Goal: Communication & Community: Answer question/provide support

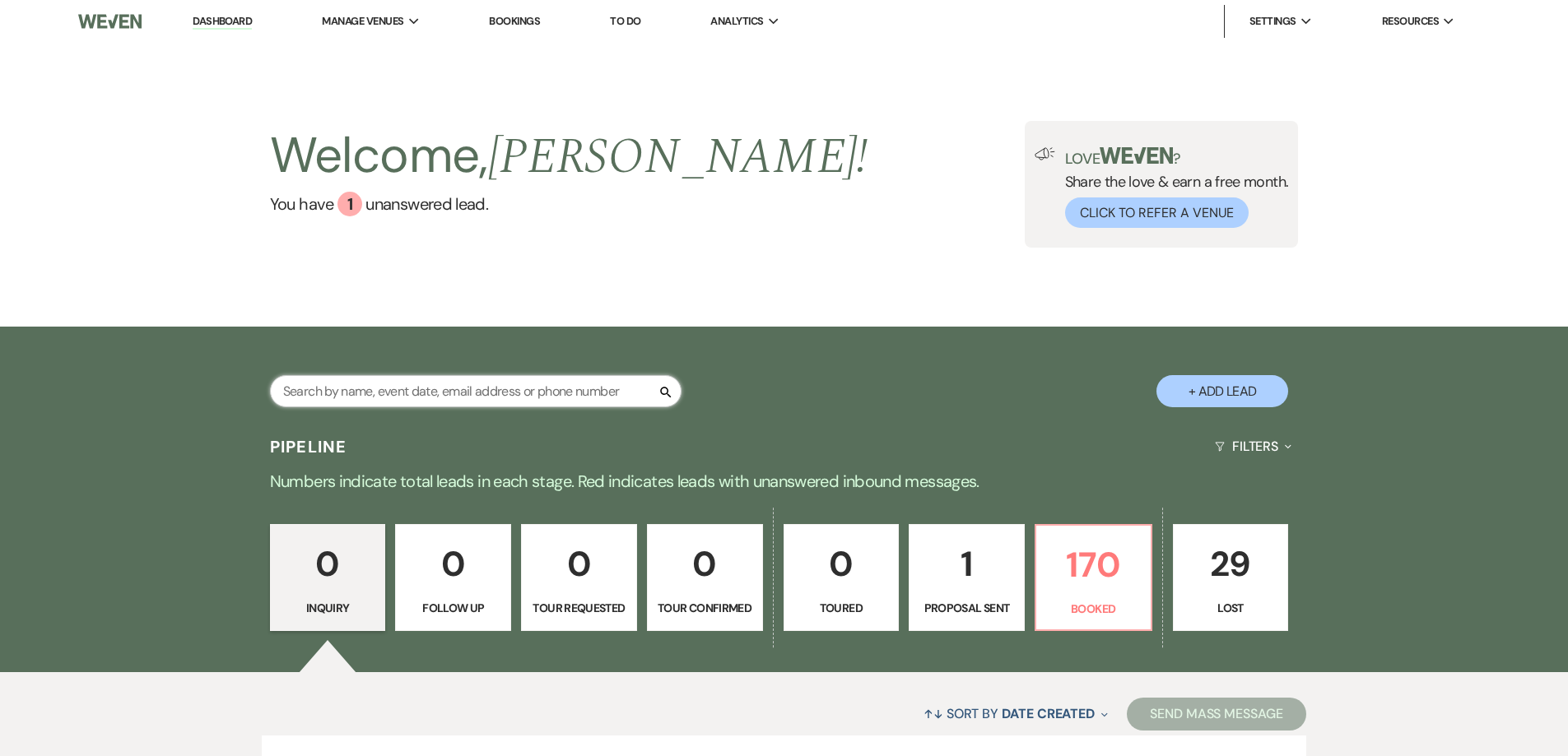
click at [544, 381] on input "text" at bounding box center [475, 392] width 411 height 32
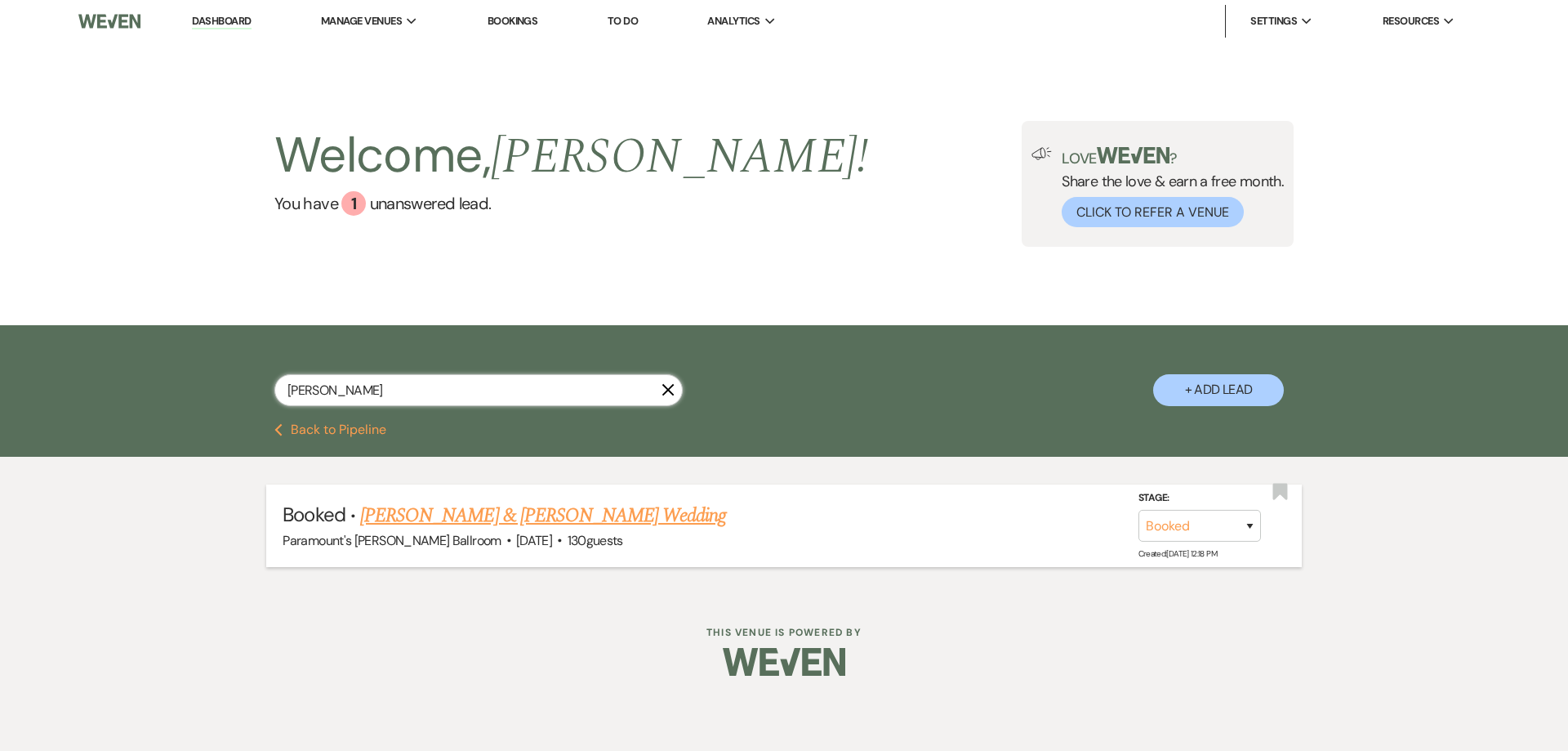
type input "[PERSON_NAME]"
click at [528, 515] on link "[PERSON_NAME] & [PERSON_NAME] Wedding" at bounding box center [543, 515] width 366 height 30
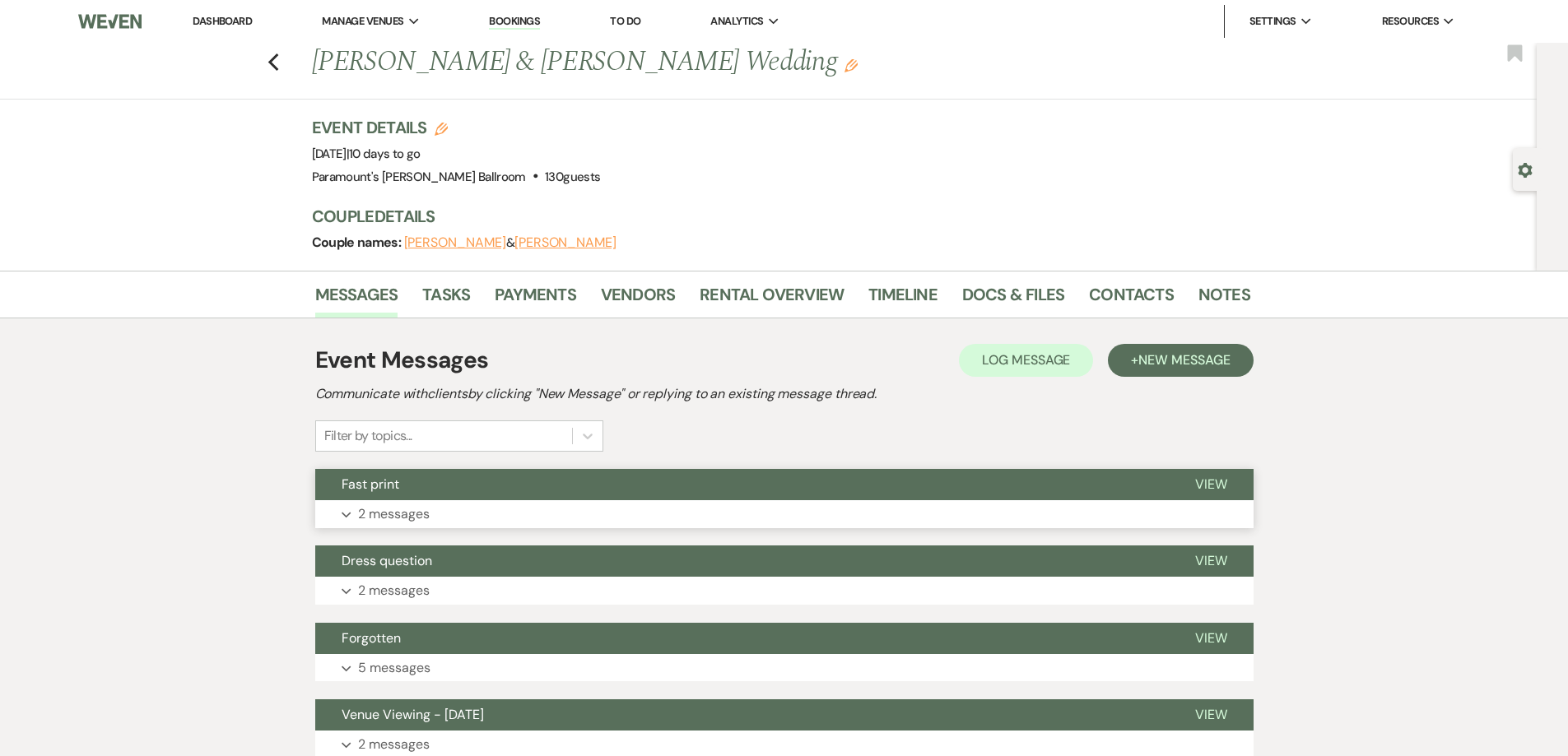
click at [637, 517] on button "Expand 2 messages" at bounding box center [784, 514] width 938 height 28
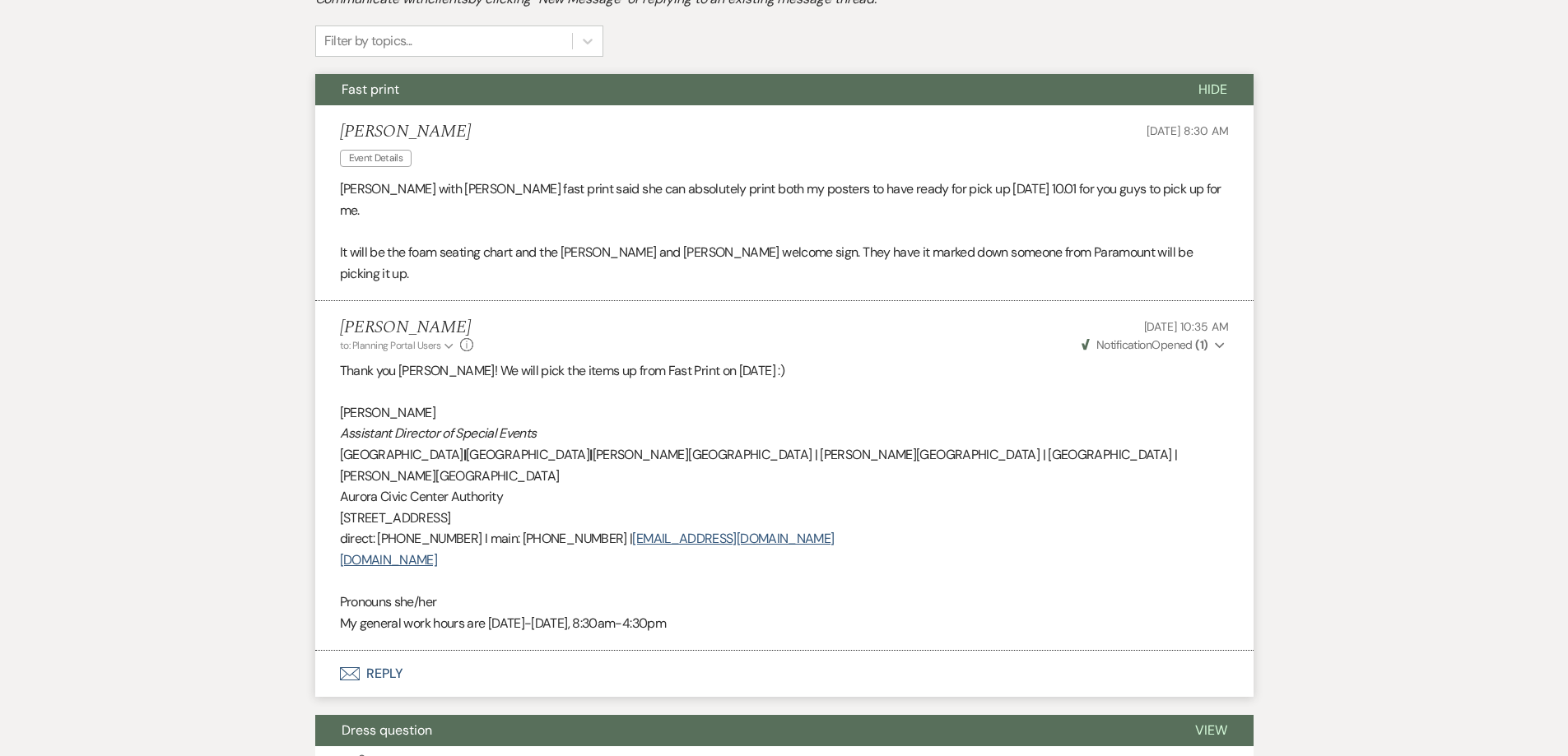
scroll to position [658, 0]
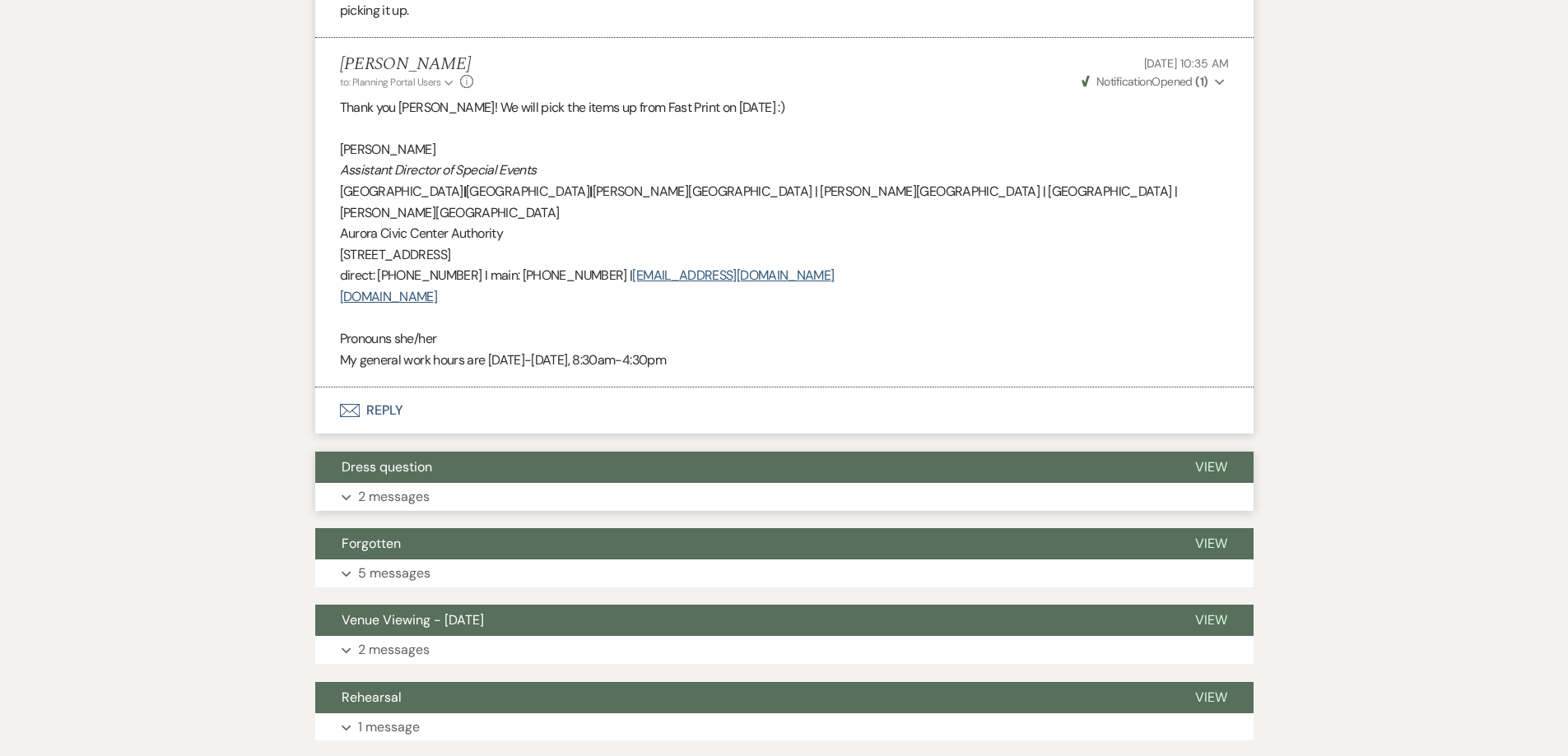
click at [415, 486] on p "2 messages" at bounding box center [393, 497] width 72 height 21
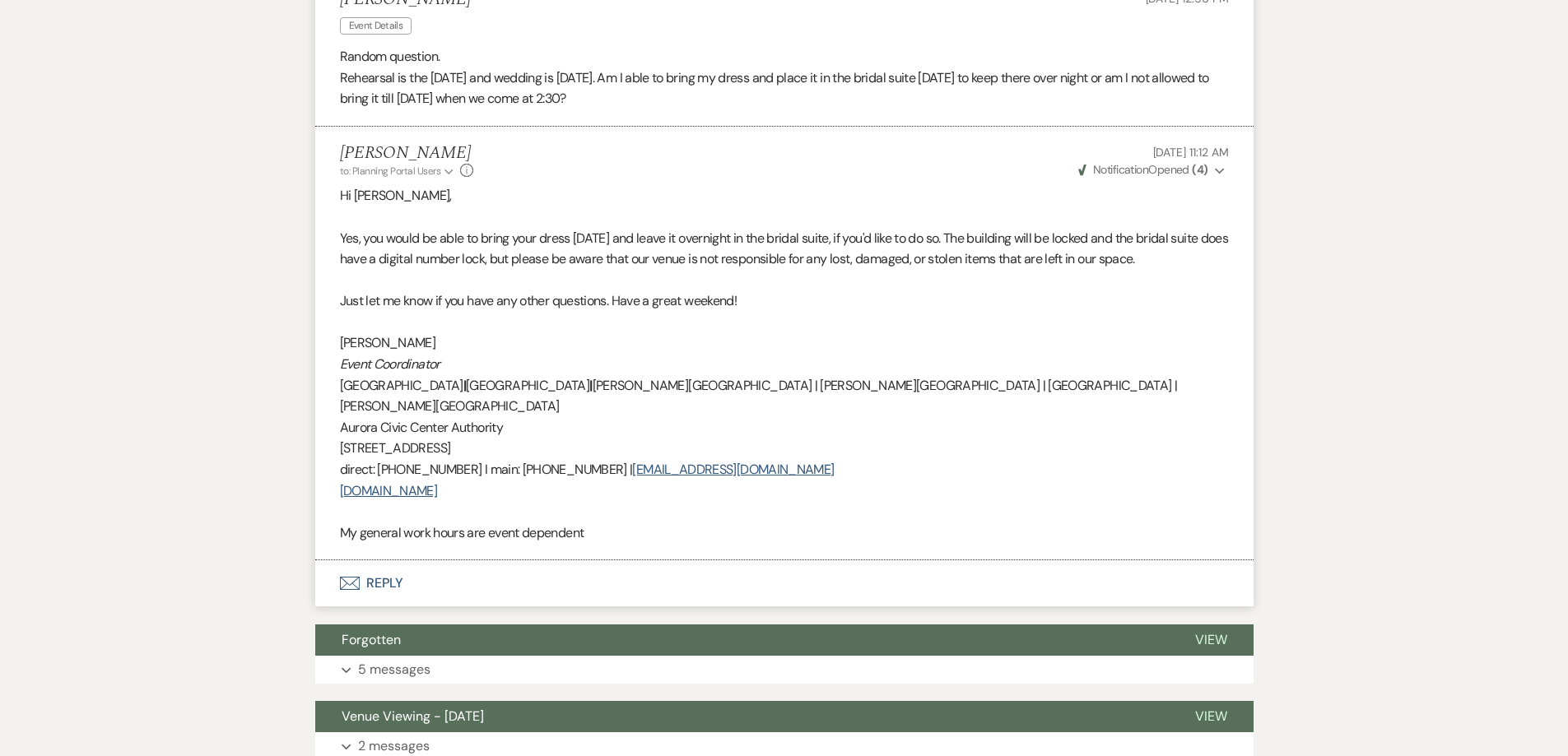
scroll to position [1234, 0]
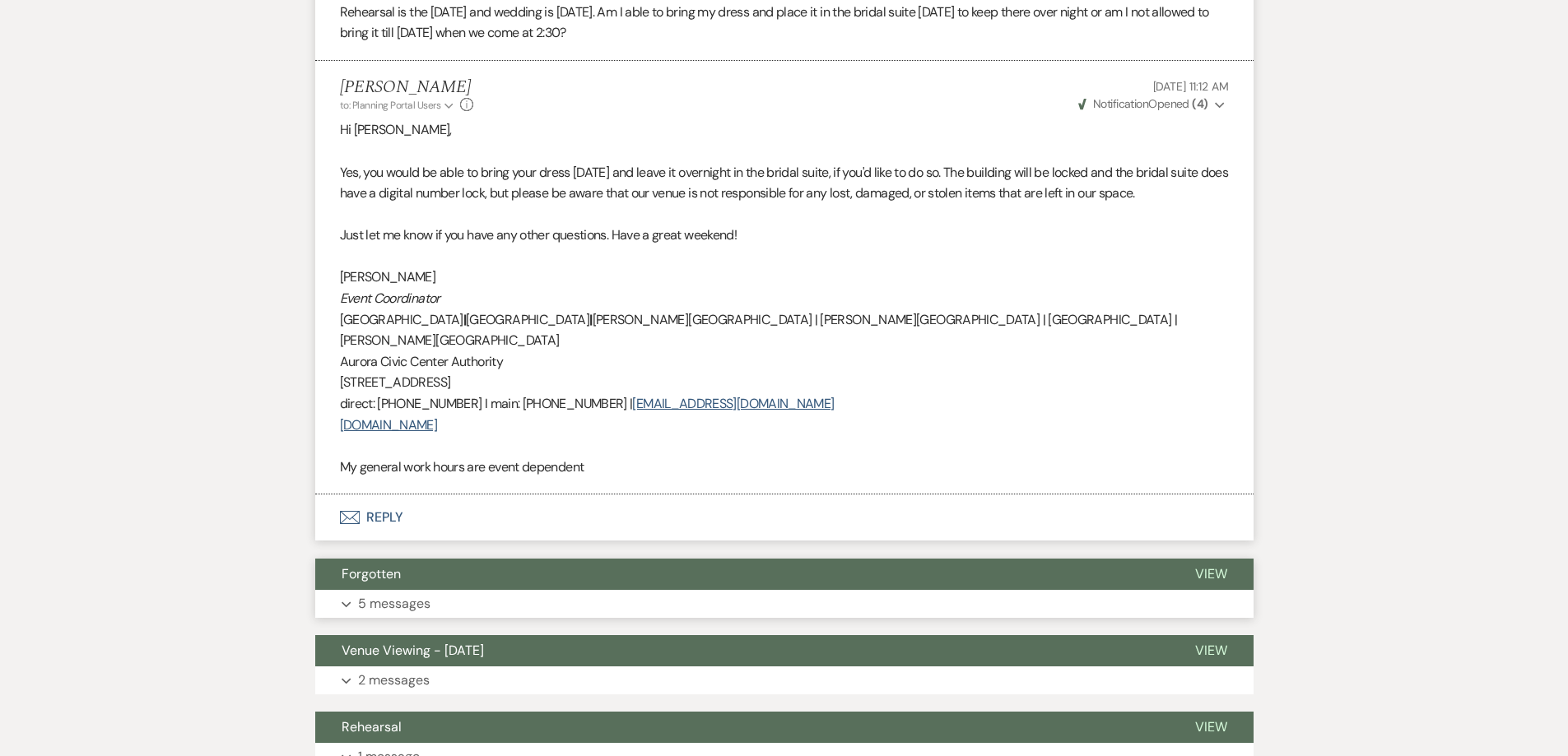
click at [518, 559] on button "Forgotten" at bounding box center [742, 574] width 854 height 32
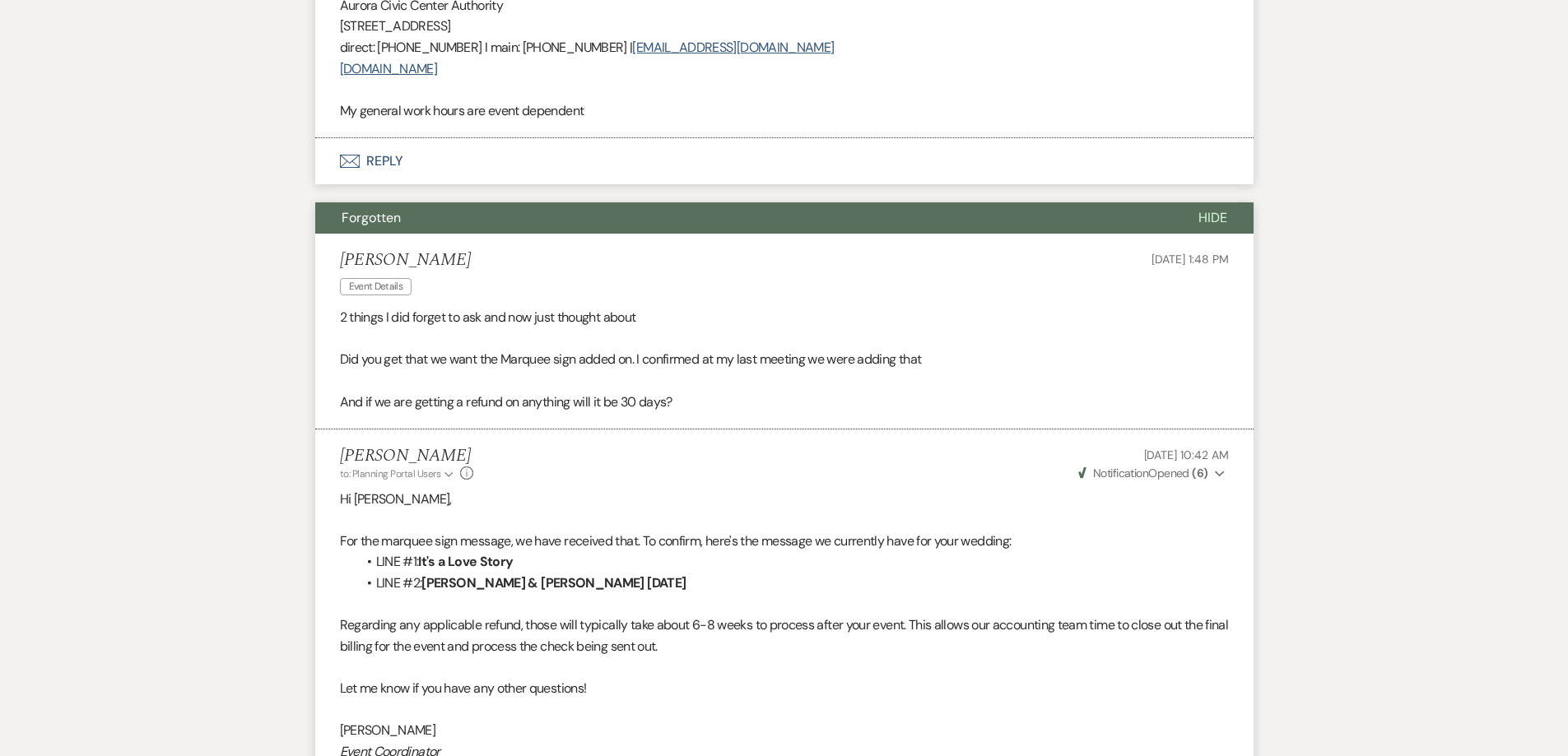
scroll to position [1646, 0]
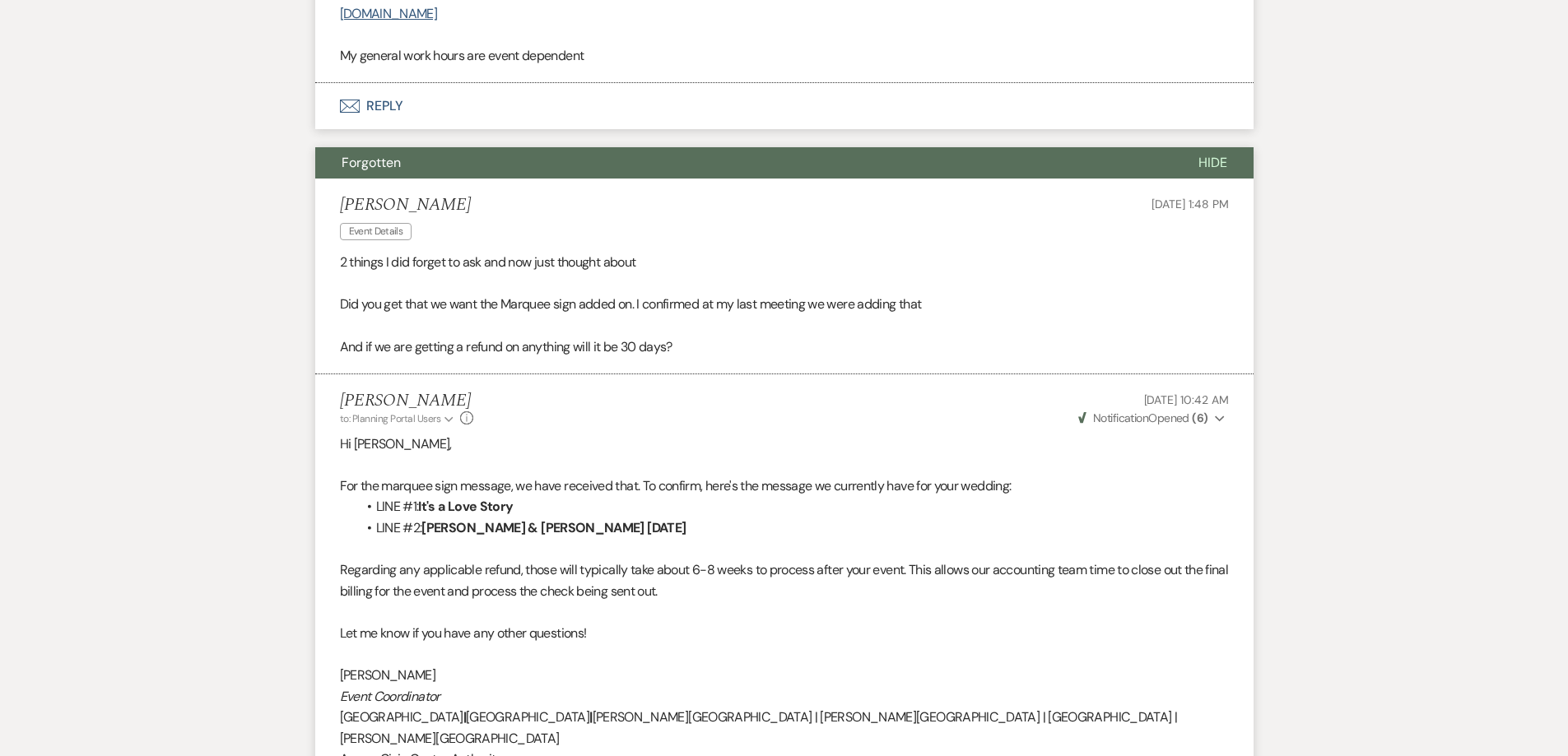
click at [409, 538] on p at bounding box center [784, 549] width 889 height 21
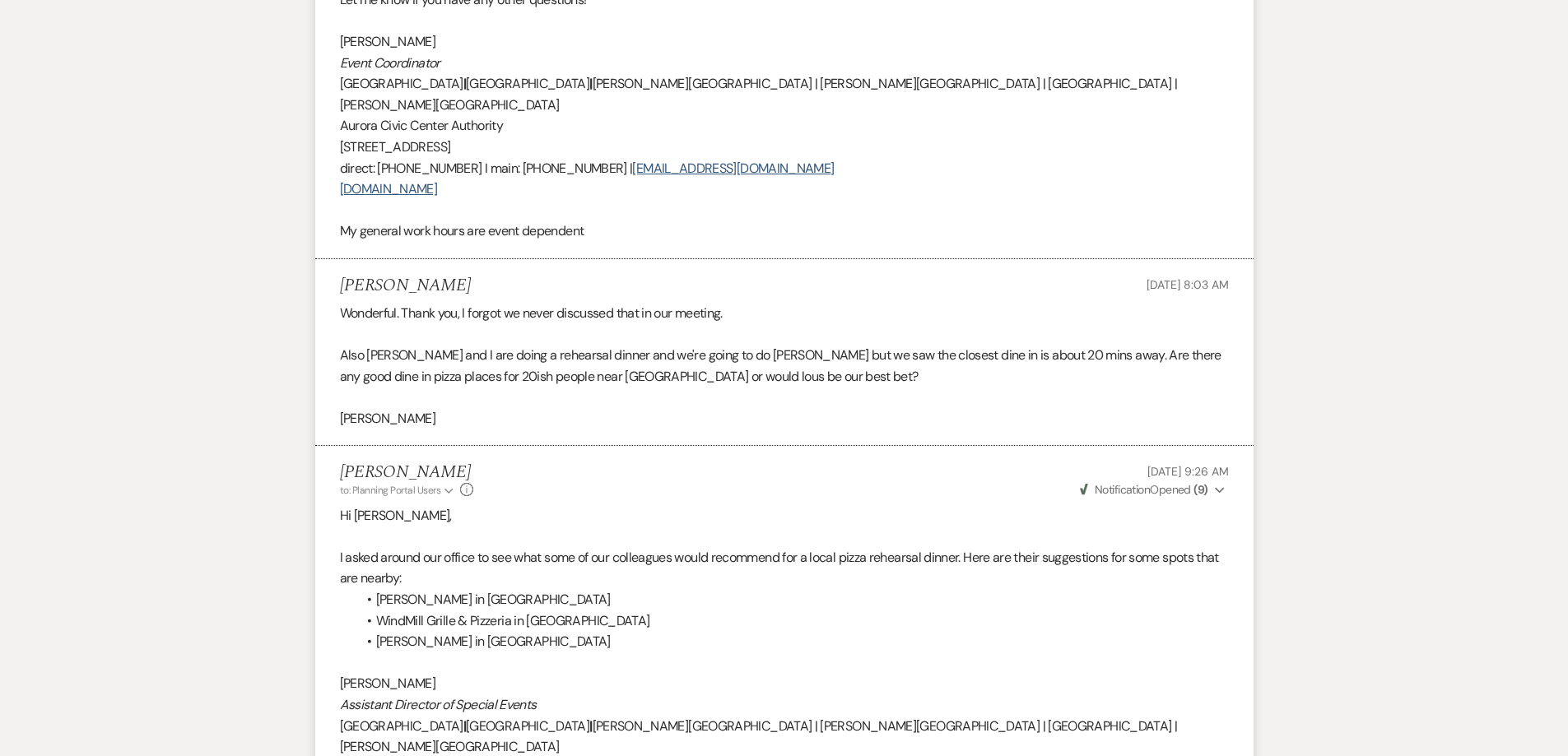
scroll to position [2304, 0]
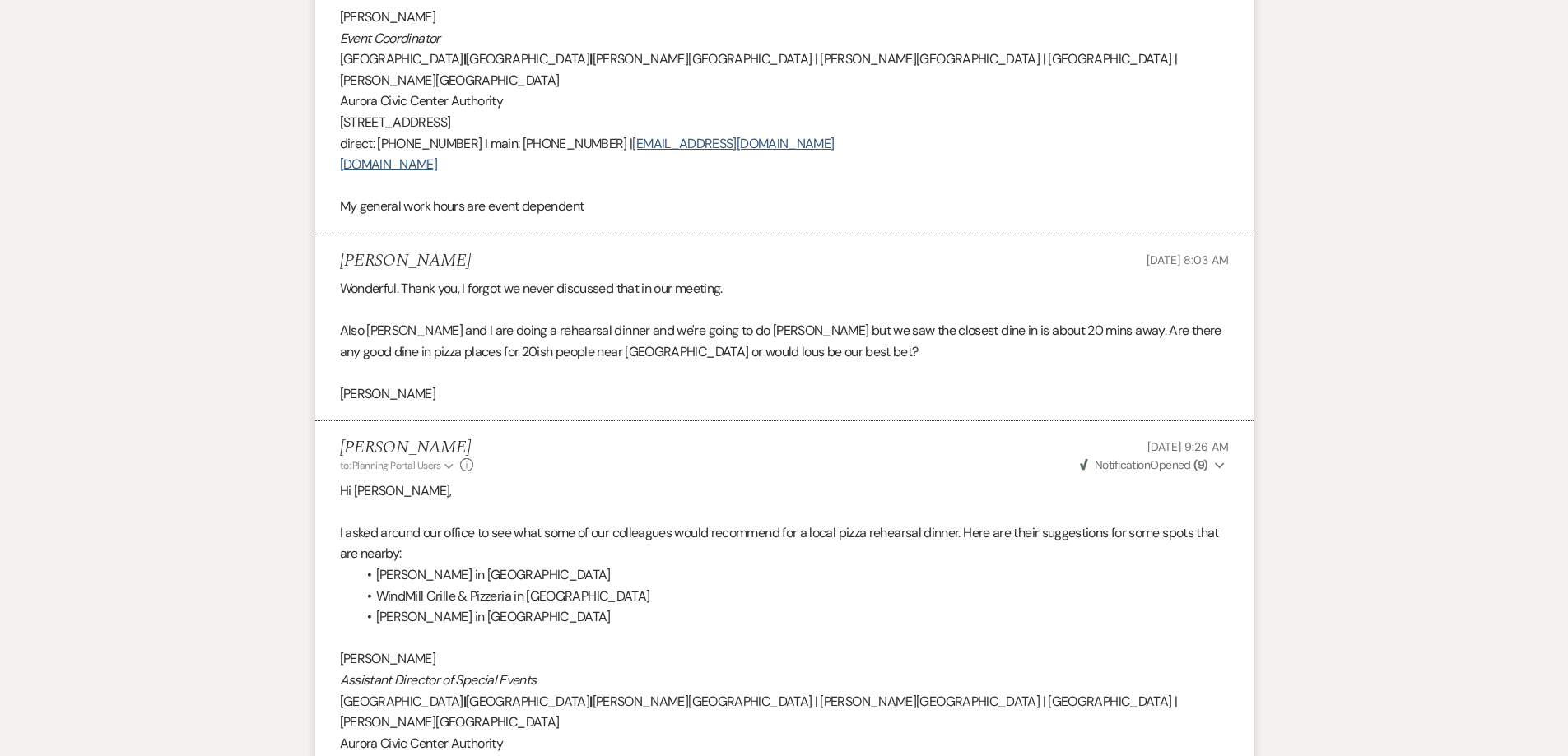
click at [572, 522] on p "I asked around our office to see what some of our colleagues would recommend fo…" at bounding box center [784, 543] width 889 height 42
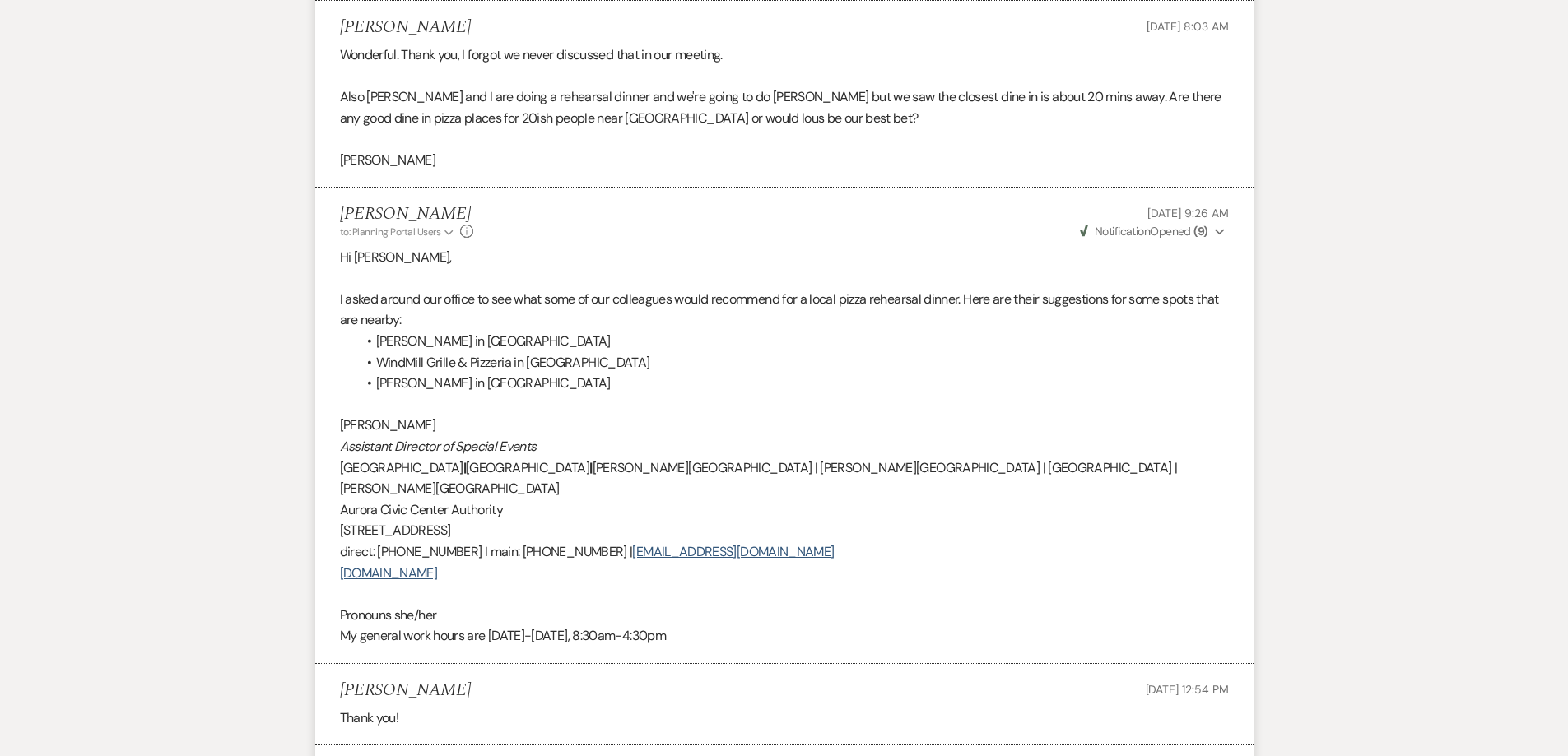
scroll to position [2550, 0]
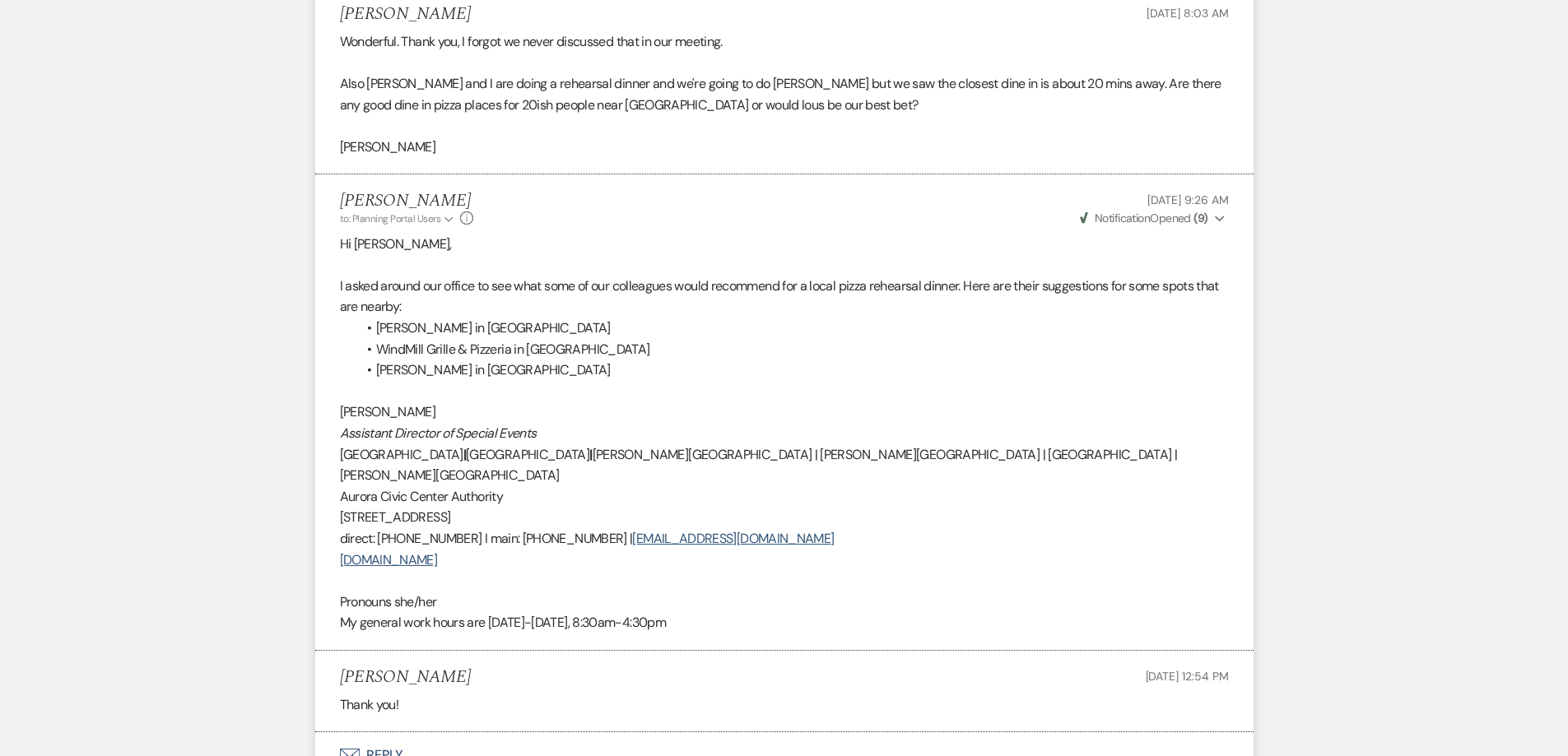
click at [1279, 265] on div "Messages Tasks Payments Vendors Rental Overview Timeline Docs & Files Contacts …" at bounding box center [784, 489] width 1568 height 5538
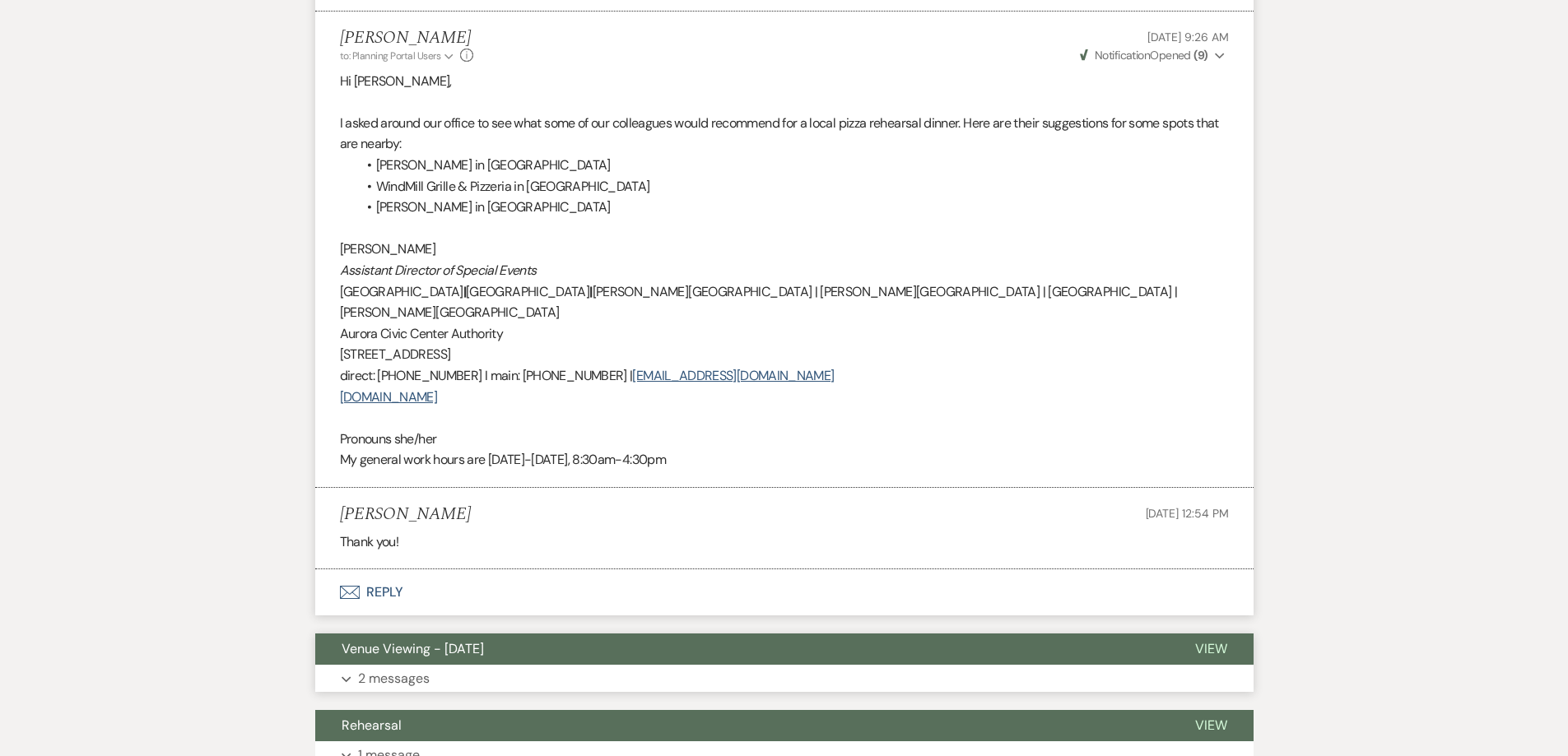
scroll to position [2715, 0]
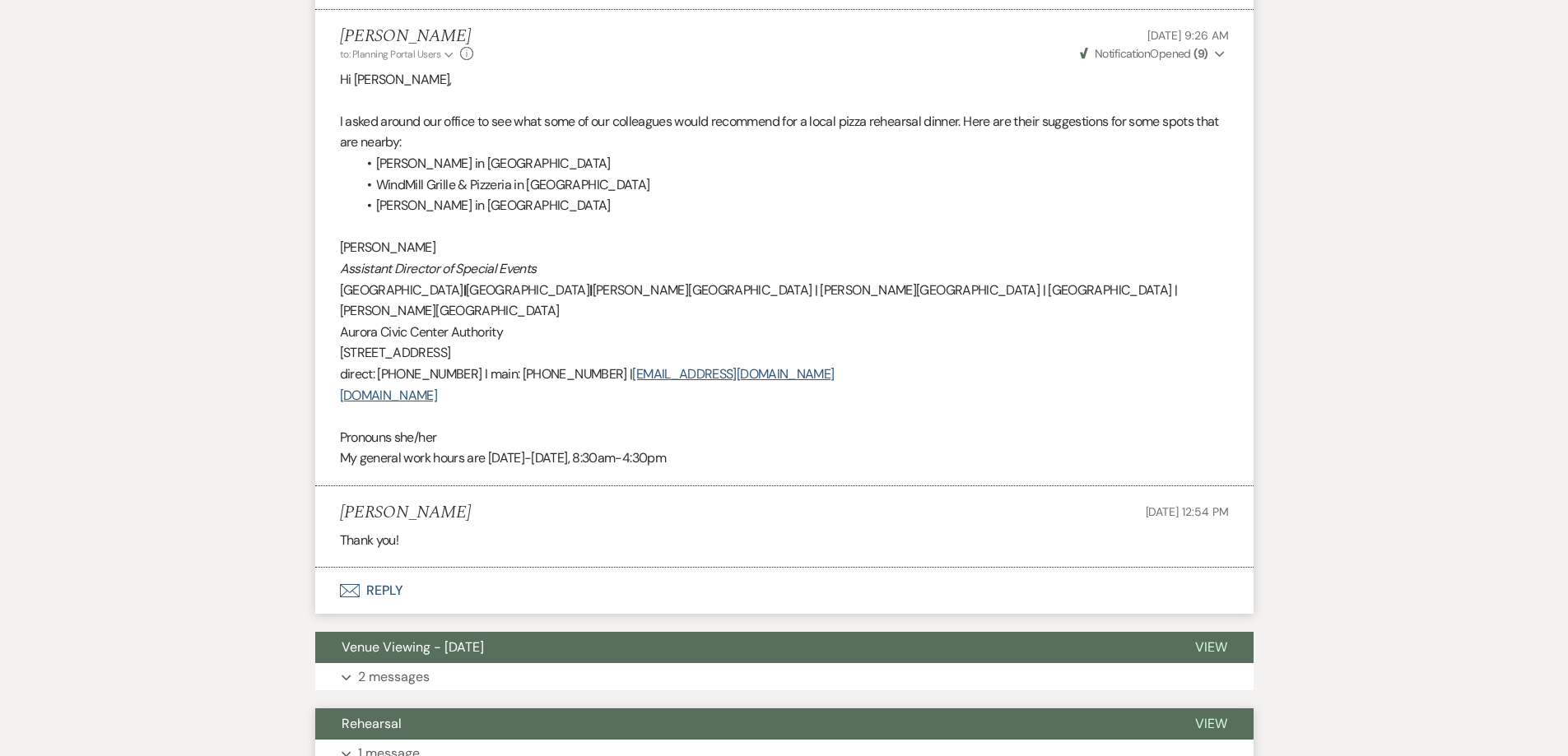
click at [574, 740] on button "Expand 1 message" at bounding box center [784, 753] width 938 height 28
click at [574, 708] on button "Rehearsal" at bounding box center [743, 724] width 857 height 32
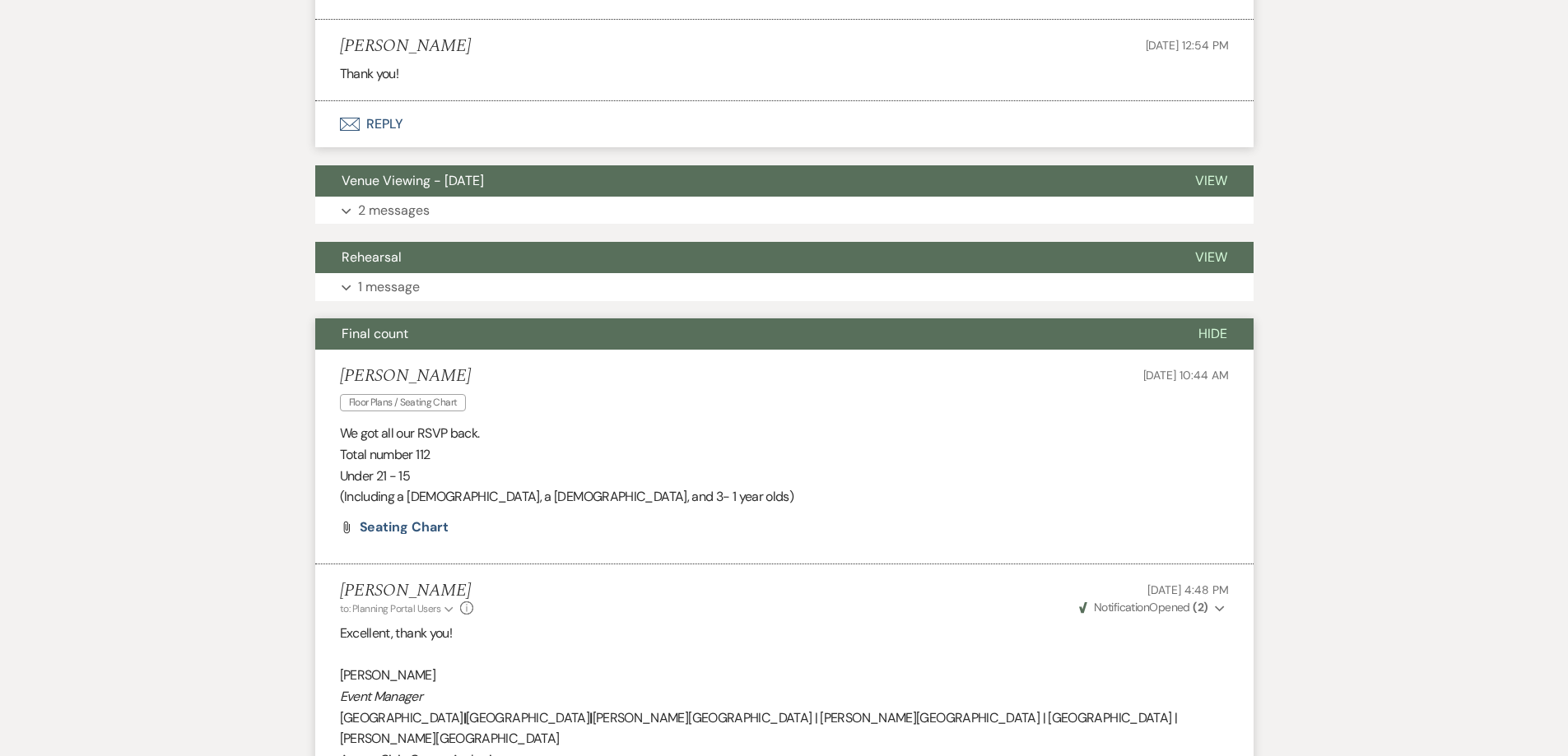
scroll to position [3209, 0]
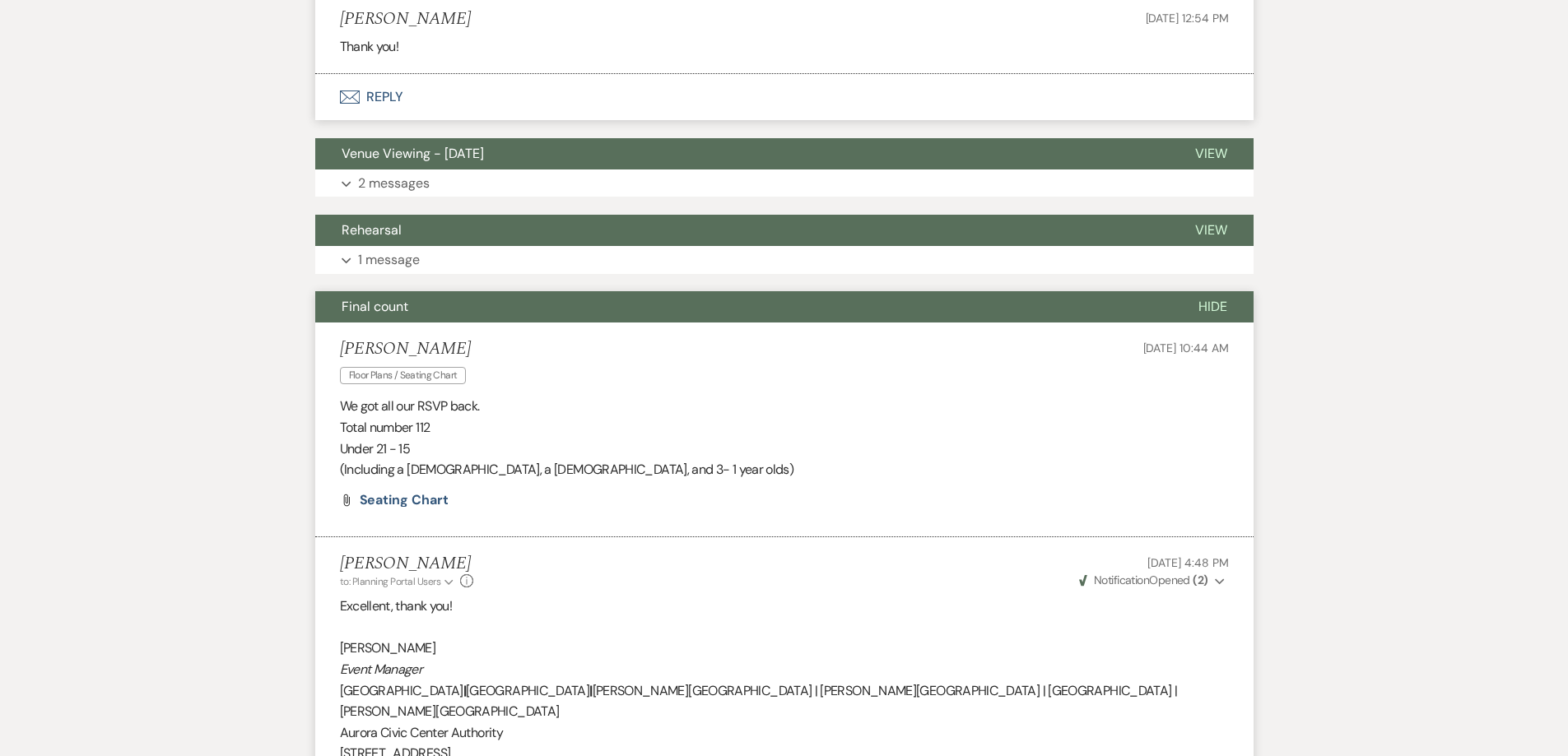
click at [436, 417] on p "Total number 112" at bounding box center [784, 427] width 889 height 21
click at [368, 439] on p "Under 21 - 15" at bounding box center [784, 449] width 889 height 21
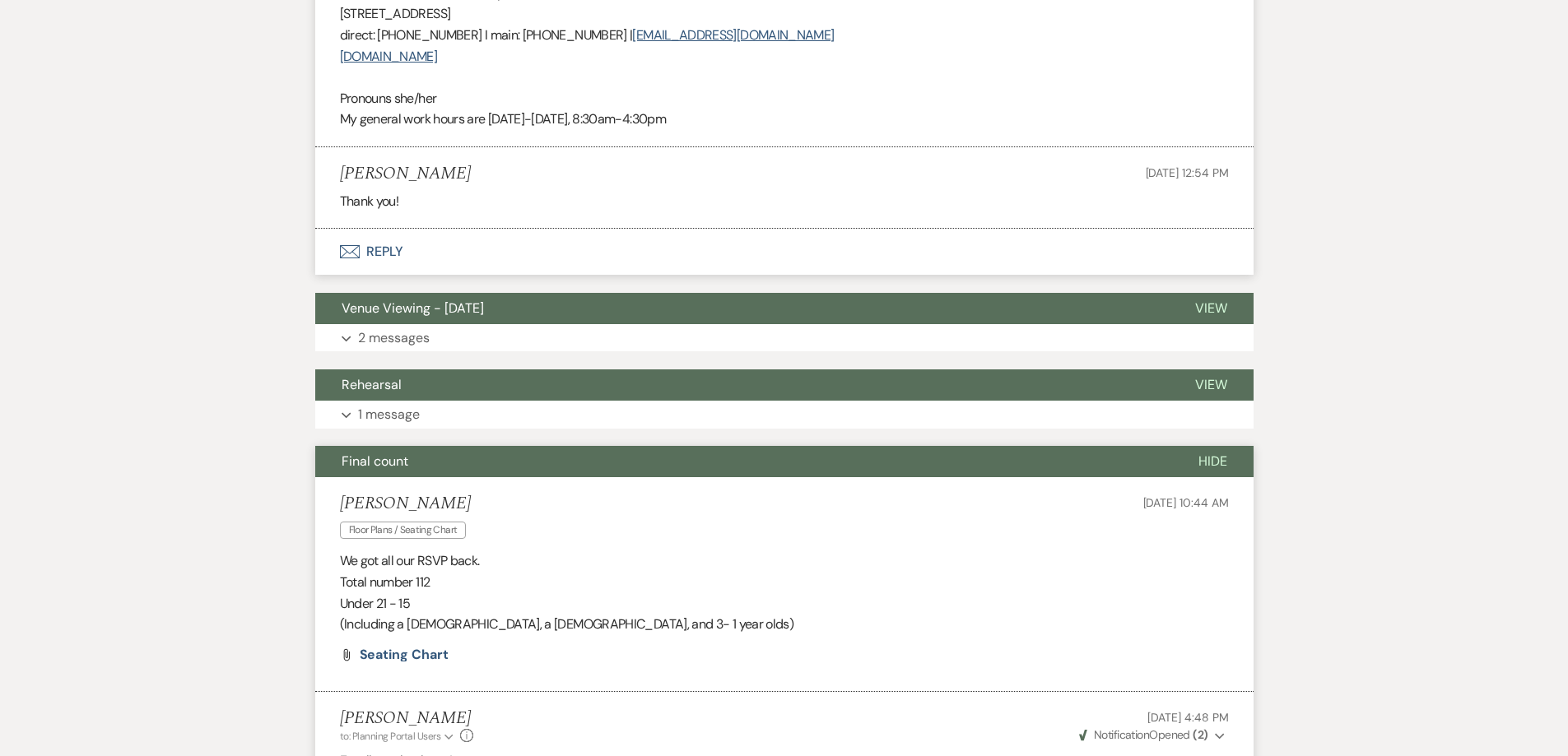
scroll to position [2715, 0]
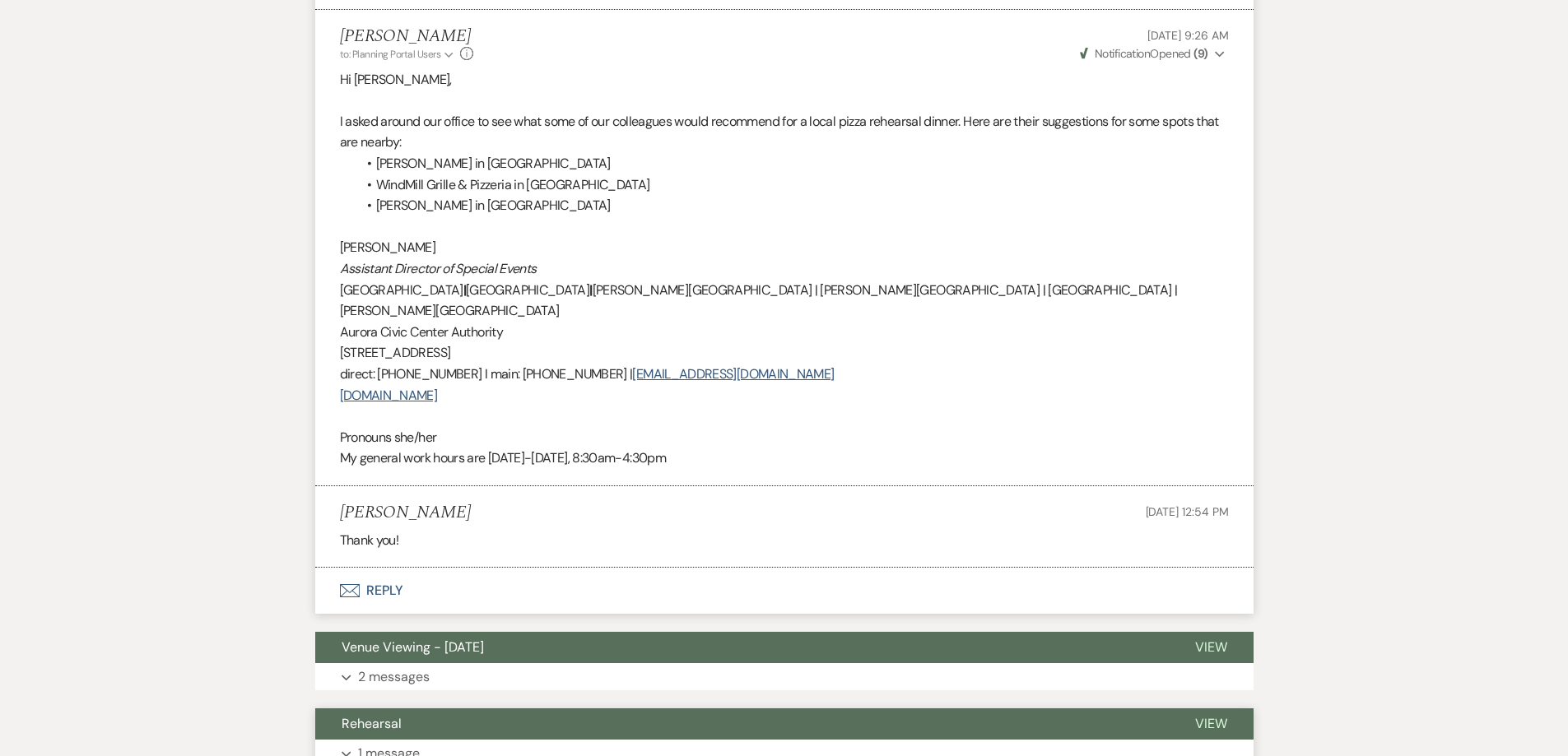
click at [433, 708] on button "Rehearsal" at bounding box center [742, 724] width 854 height 32
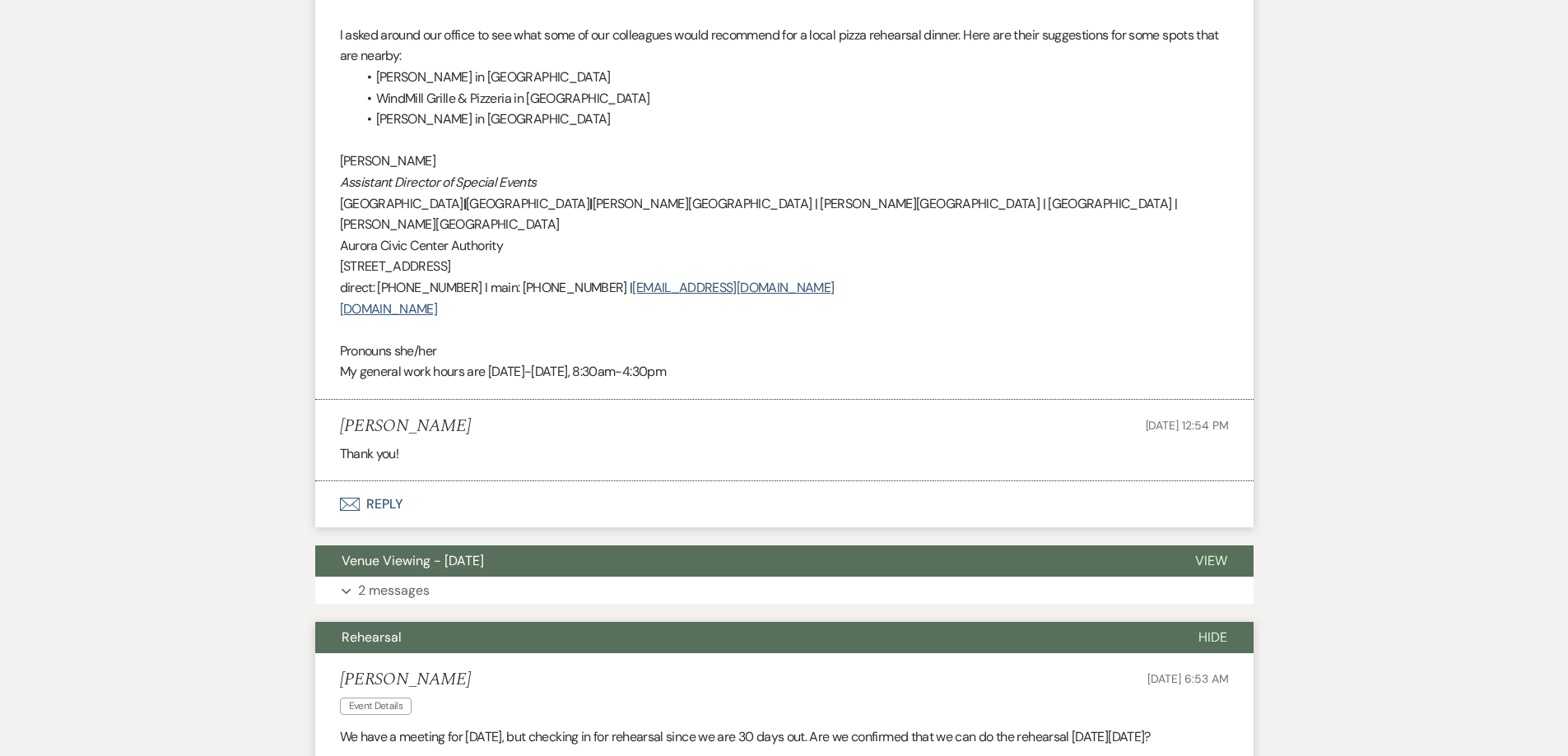
scroll to position [3044, 0]
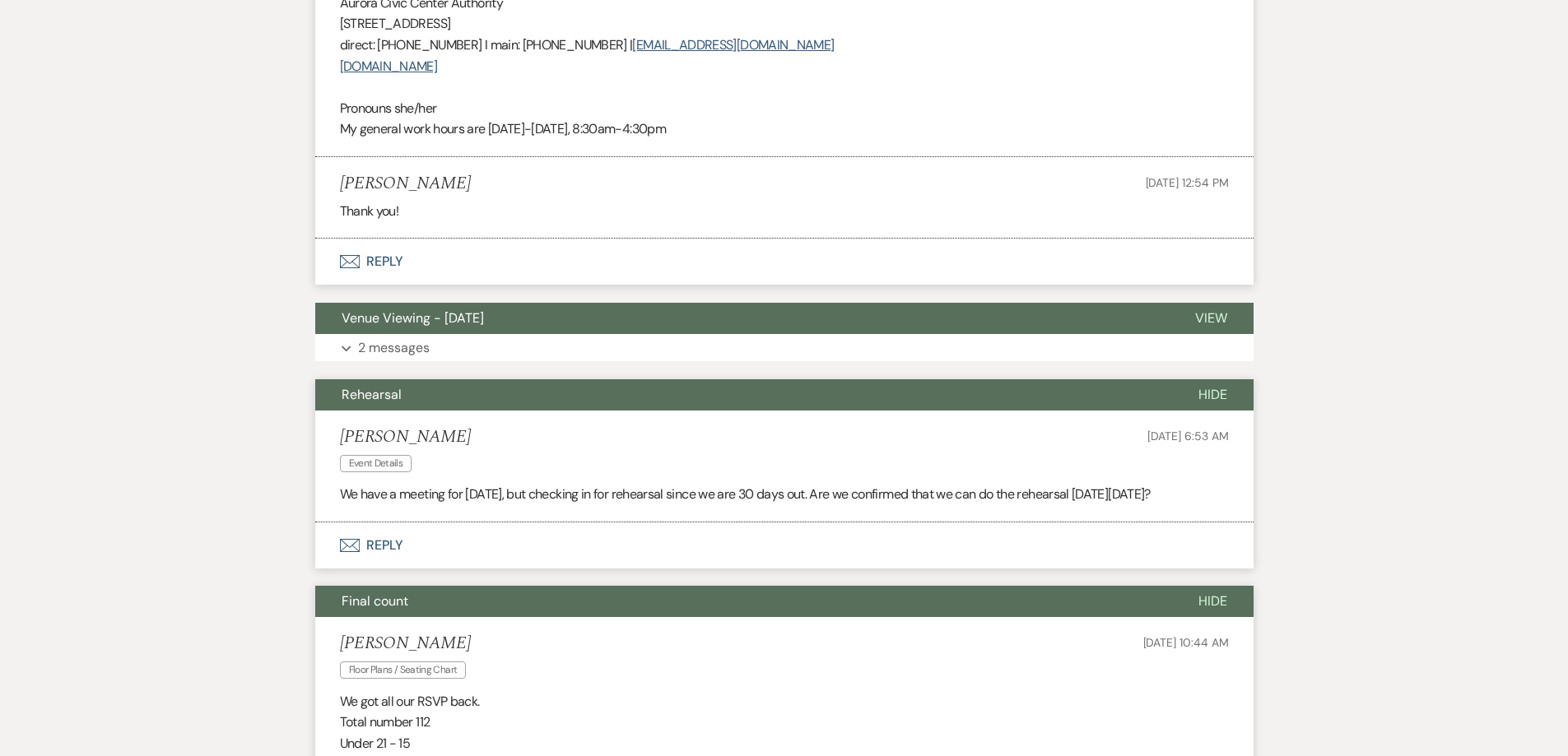
click at [579, 238] on div "Event Messages Log Log Message + New Message Communicate with clients by clicki…" at bounding box center [784, 570] width 938 height 6558
click at [579, 334] on button "Expand 2 messages" at bounding box center [784, 348] width 938 height 28
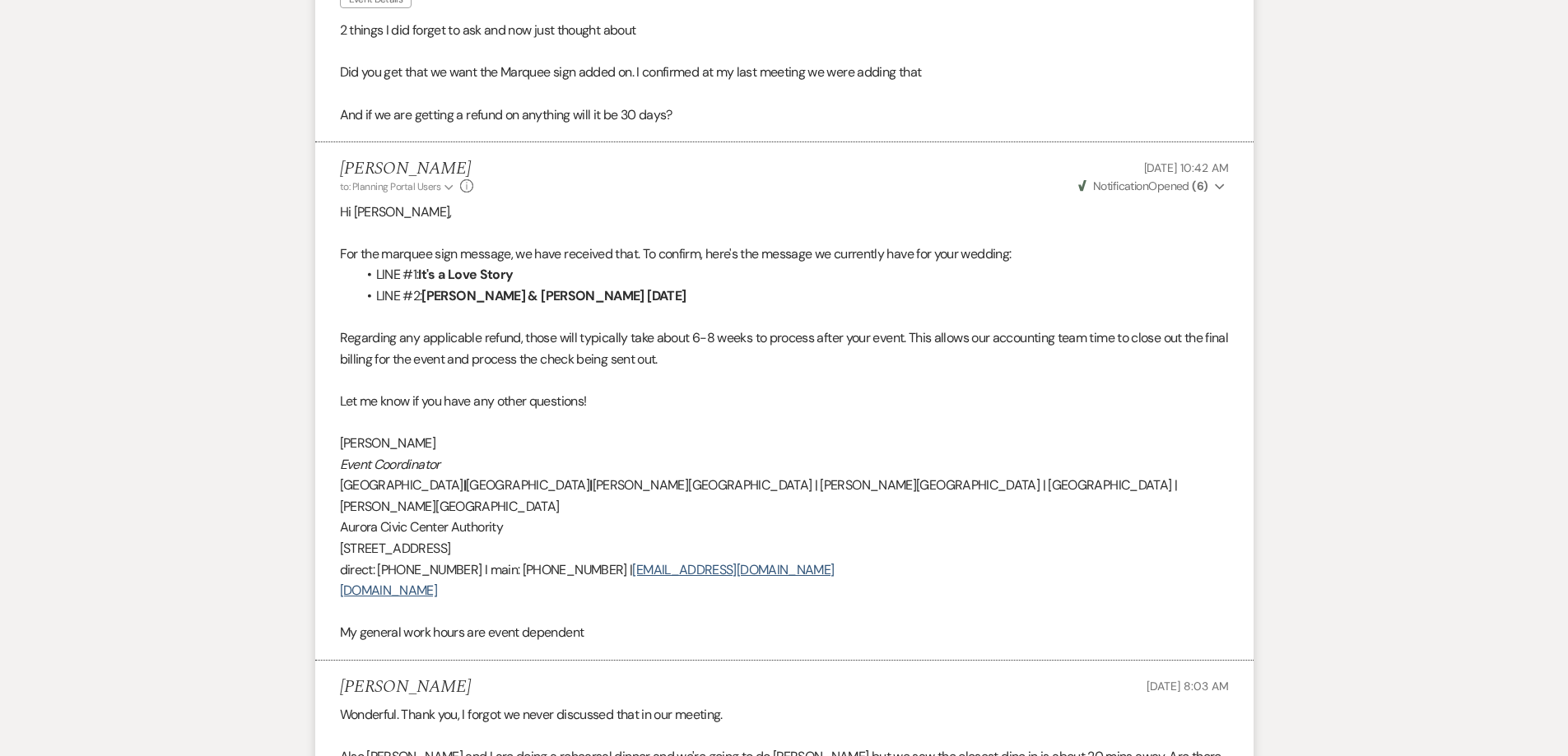
scroll to position [1810, 0]
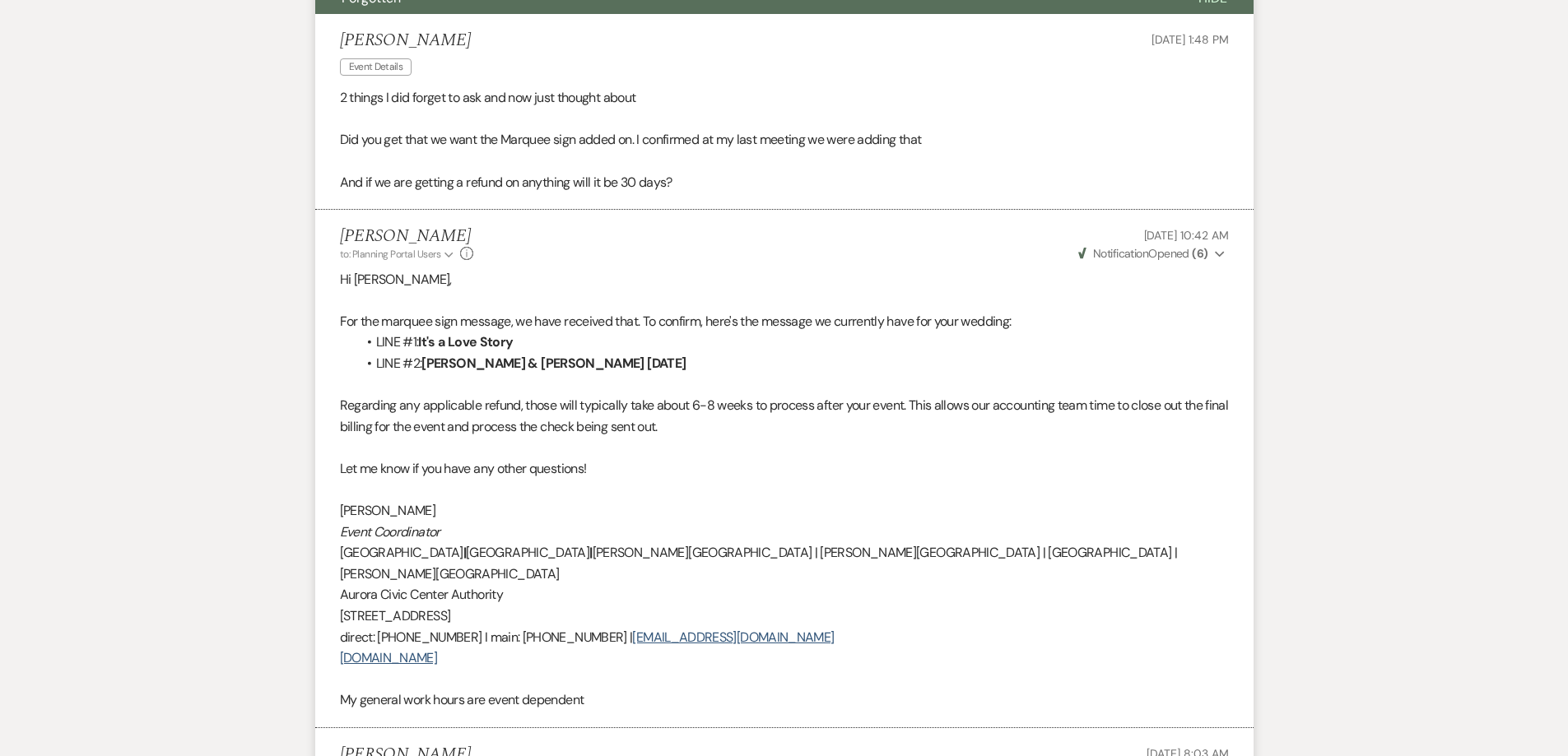
click at [504, 395] on p "Regarding any applicable refund, those will typically take about 6-8 weeks to p…" at bounding box center [784, 416] width 889 height 42
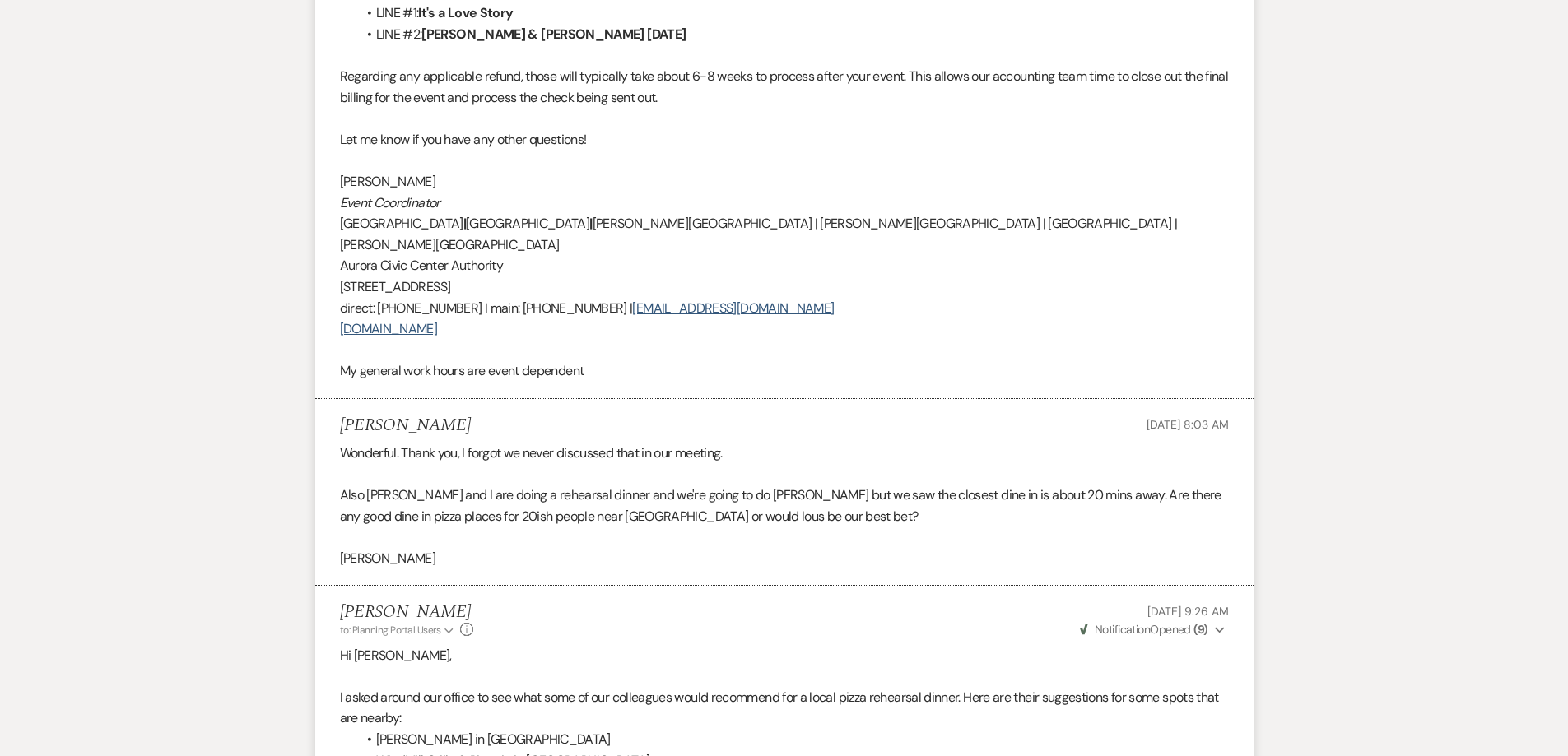
click at [510, 485] on p "Also [PERSON_NAME] and I are doing a rehearsal dinner and we're going to do [PE…" at bounding box center [784, 505] width 889 height 42
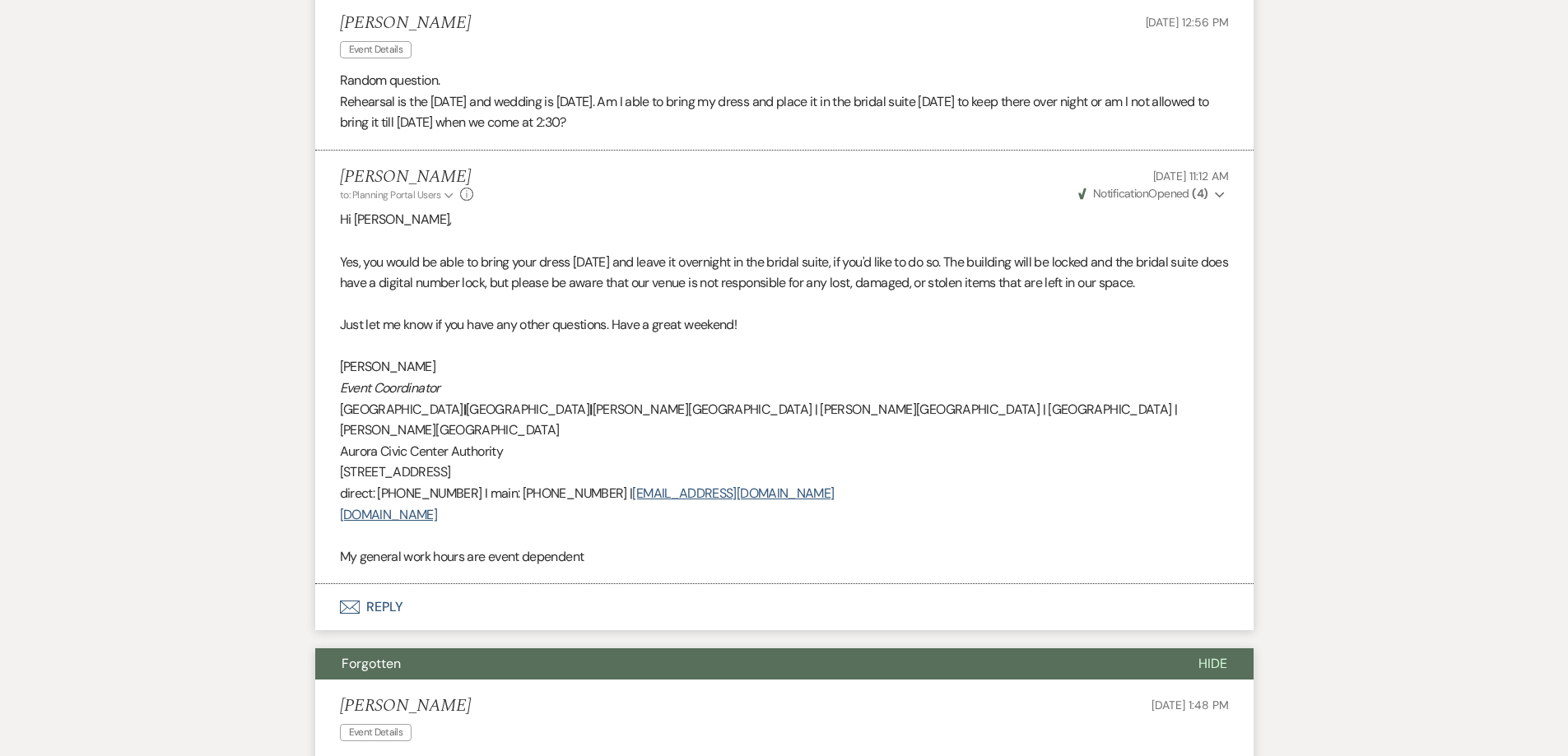
scroll to position [987, 0]
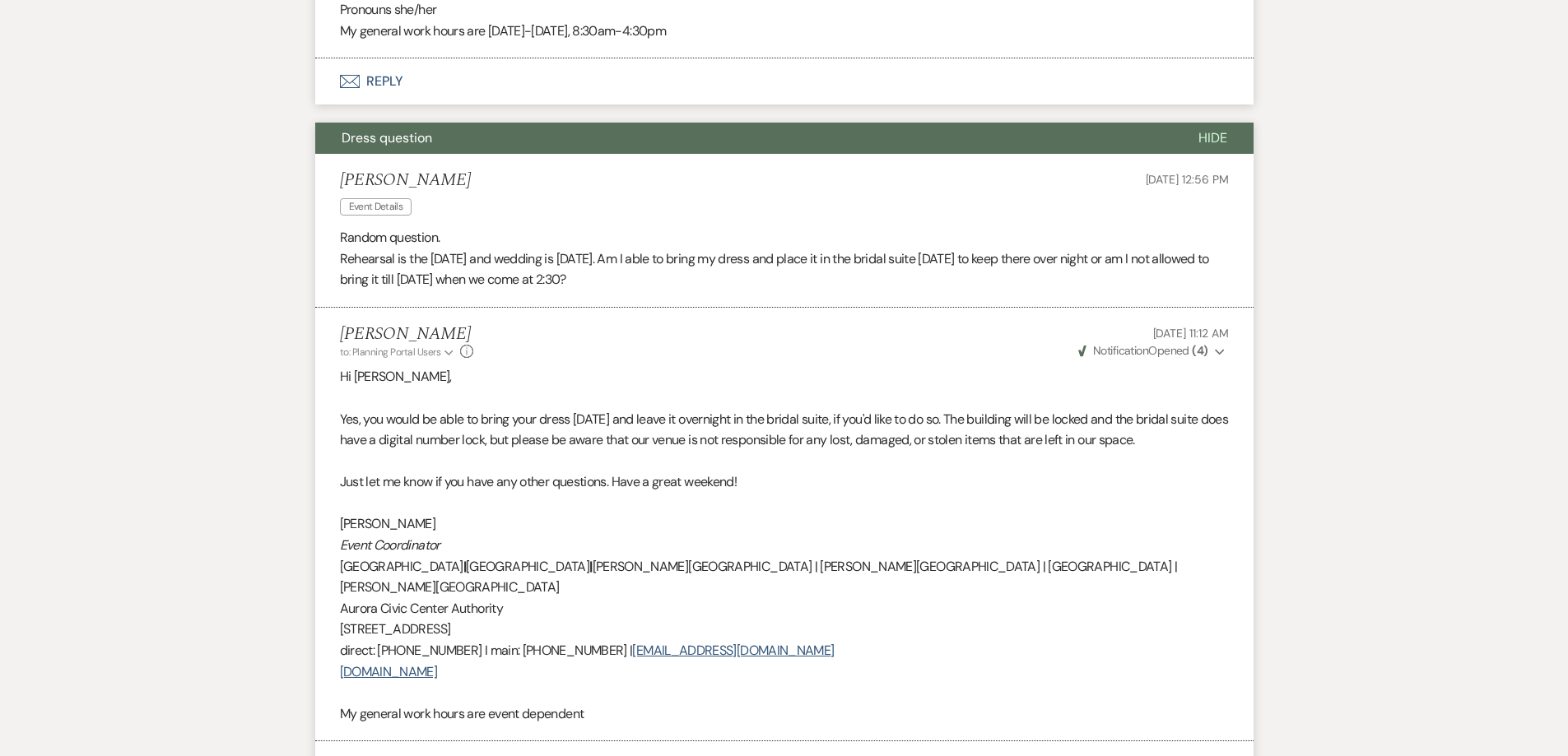
click at [519, 451] on p at bounding box center [784, 461] width 889 height 21
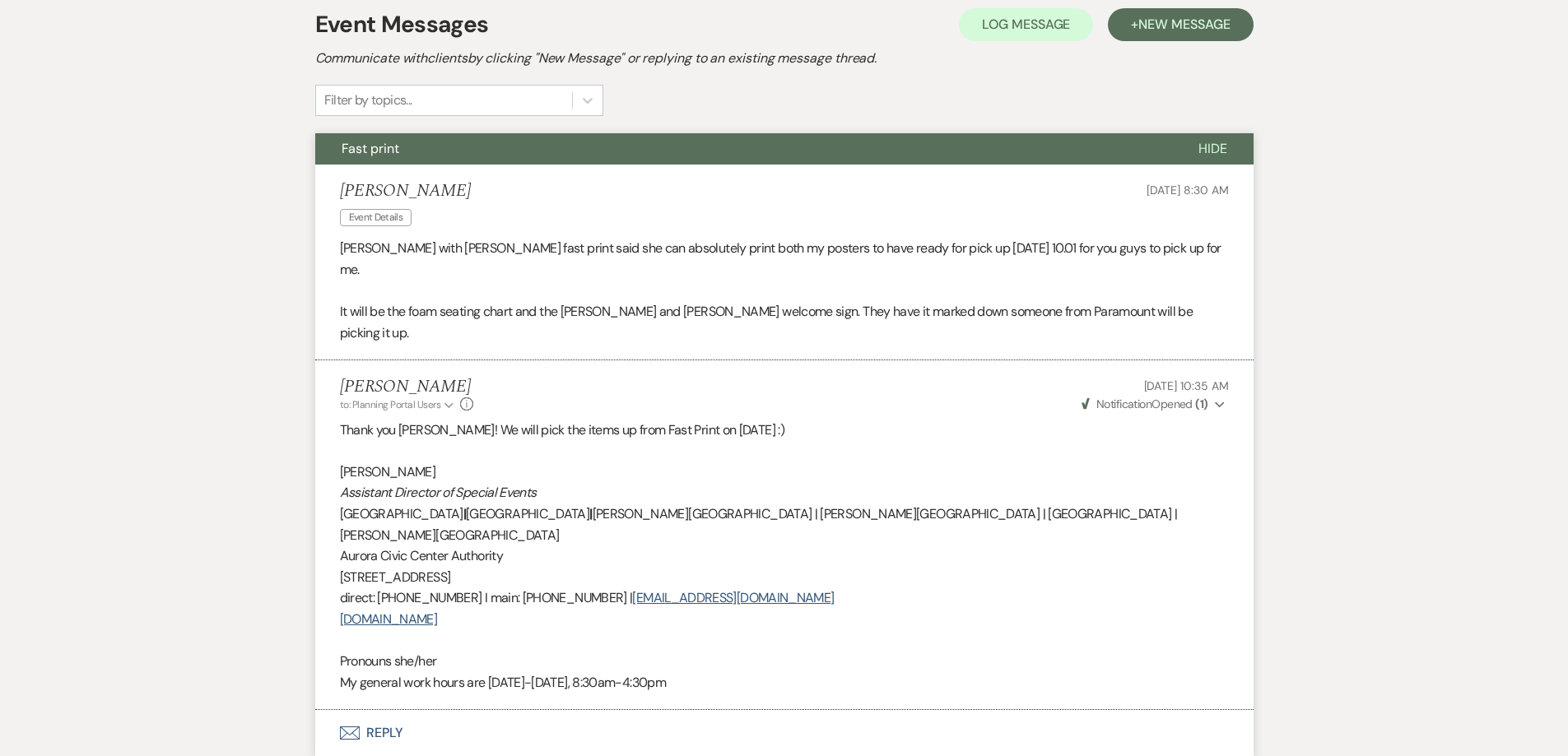
scroll to position [329, 0]
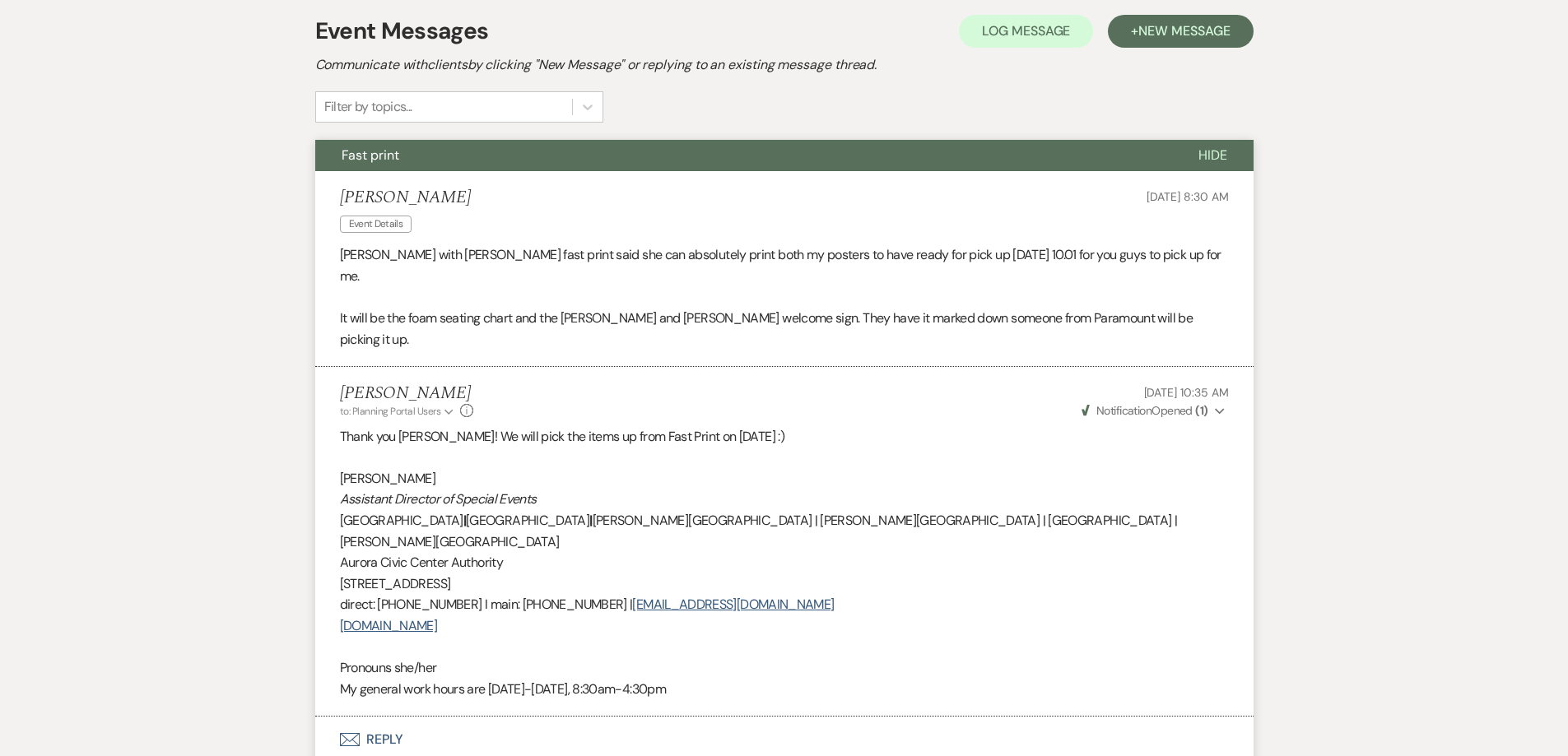
click at [557, 288] on p at bounding box center [784, 298] width 889 height 21
click at [720, 154] on button "Fast print" at bounding box center [743, 155] width 857 height 32
